Goal: Task Accomplishment & Management: Use online tool/utility

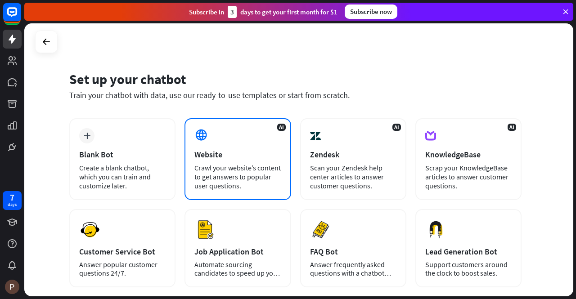
click at [233, 154] on div "Website" at bounding box center [237, 154] width 86 height 10
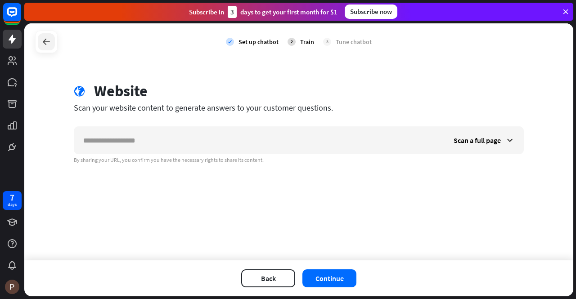
click at [39, 41] on div at bounding box center [46, 41] width 17 height 17
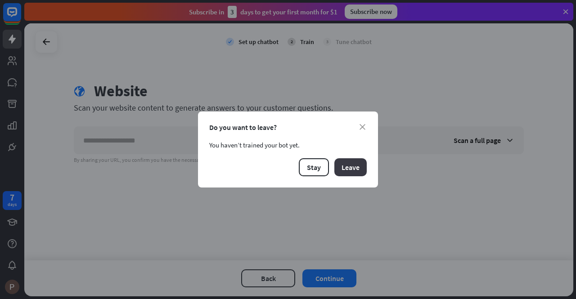
click at [349, 166] on button "Leave" at bounding box center [350, 167] width 32 height 18
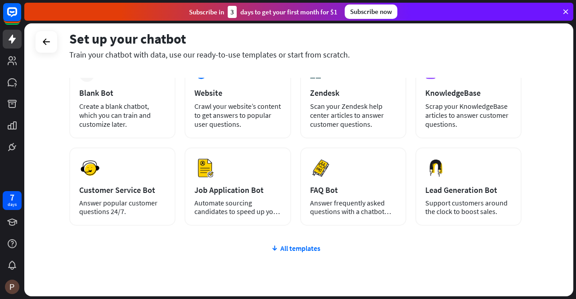
scroll to position [83, 0]
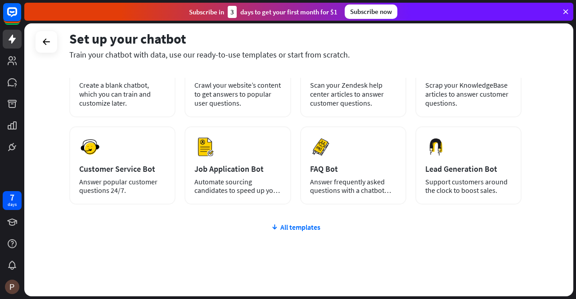
click at [296, 222] on div "plus Blank Bot Create a blank chatbot, which you can train and customize later.…" at bounding box center [295, 174] width 452 height 277
click at [298, 229] on div "All templates" at bounding box center [295, 227] width 452 height 9
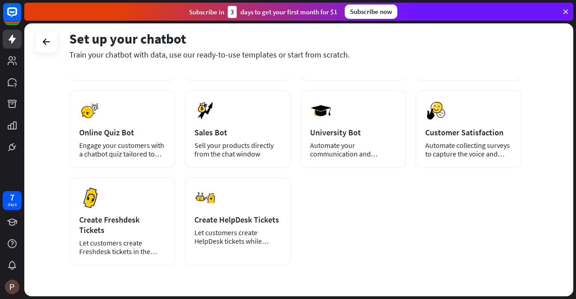
scroll to position [207, 0]
click at [10, 41] on icon at bounding box center [12, 39] width 11 height 11
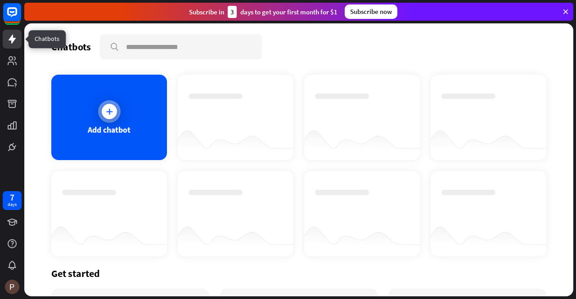
click at [126, 125] on div "Add chatbot" at bounding box center [109, 130] width 43 height 10
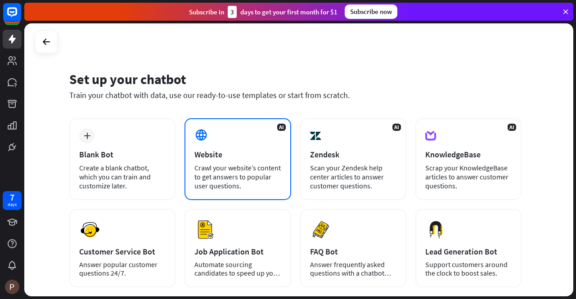
click at [236, 164] on div "Crawl your website’s content to get answers to popular user questions." at bounding box center [237, 176] width 86 height 27
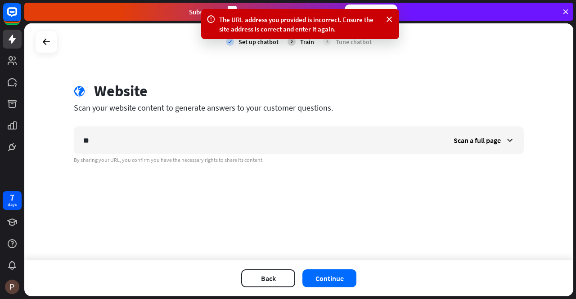
type input "*"
click at [45, 37] on icon at bounding box center [46, 41] width 11 height 11
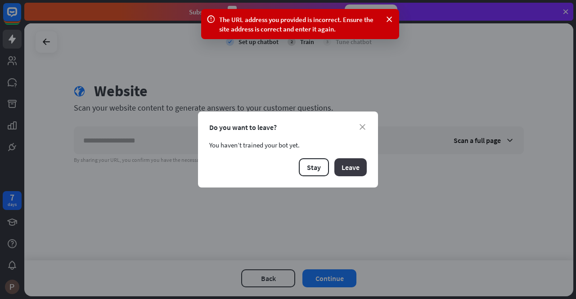
click at [354, 174] on button "Leave" at bounding box center [350, 167] width 32 height 18
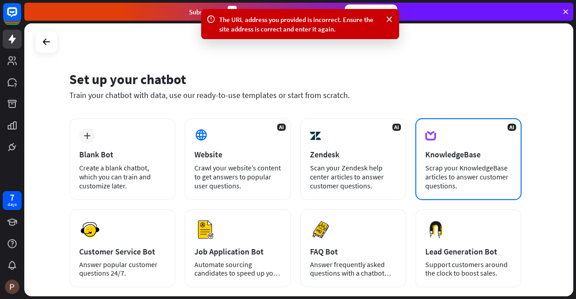
click at [479, 144] on div "AI KnowledgeBase Scrap your KnowledgeBase articles to answer customer questions." at bounding box center [468, 159] width 106 height 82
